Goal: Transaction & Acquisition: Purchase product/service

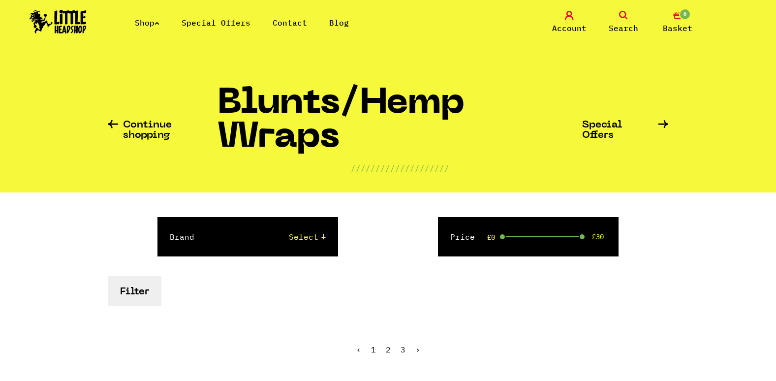
click at [321, 233] on select "Select Raw Shine 24k Cyclones High Hemp Juicy Jays King Palm" at bounding box center [270, 237] width 112 height 12
click at [388, 347] on link "2" at bounding box center [388, 350] width 5 height 10
click at [324, 236] on select "Select Raw Shine 24k Cyclones High Hemp Juicy Jays King Palm" at bounding box center [270, 237] width 112 height 12
click at [404, 349] on link "3" at bounding box center [403, 350] width 5 height 10
